Goal: Browse casually

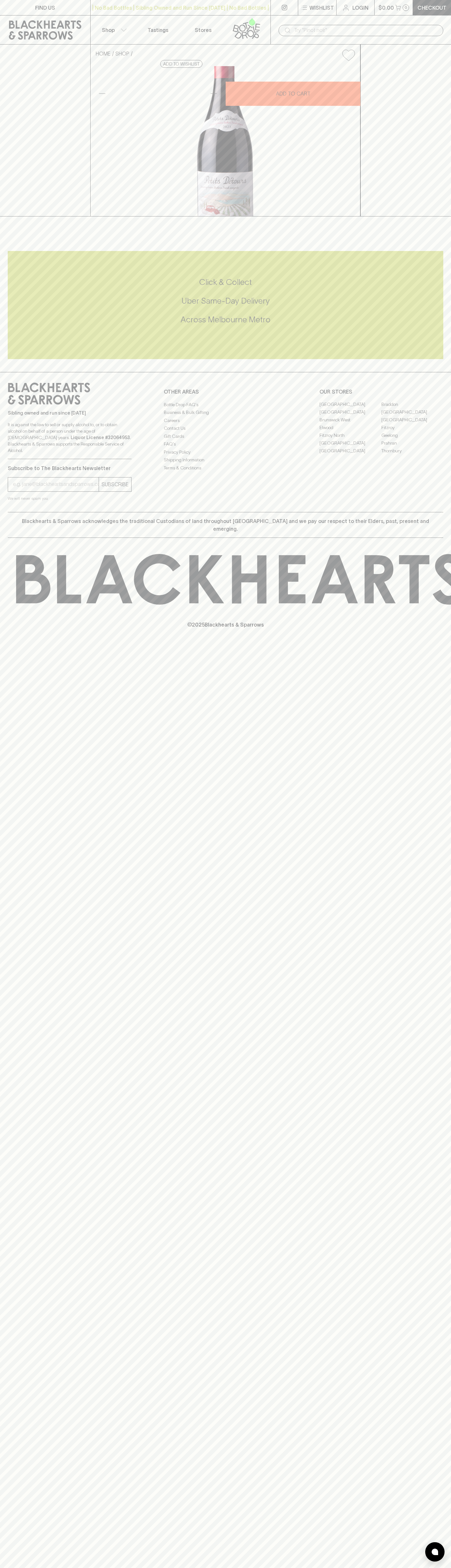
click at [251, 3] on div "| No Bad Bottles | Sibling Owned and Run Since [DATE] | No Bad Bottles | Siblin…" at bounding box center [180, 8] width 180 height 16
click at [443, 1568] on html "FIND US | No Bad Bottles | Sibling Owned and Run Since [DATE] | No Bad Bottles …" at bounding box center [226, 784] width 451 height 1568
click at [411, 1568] on html "FIND US | No Bad Bottles | Sibling Owned and Run Since [DATE] | No Bad Bottles …" at bounding box center [226, 784] width 451 height 1568
click at [28, 459] on div "Sibling owned and run since [DATE] It is against the law to sell or supply alco…" at bounding box center [69, 421] width 124 height 76
